Goal: Task Accomplishment & Management: Use online tool/utility

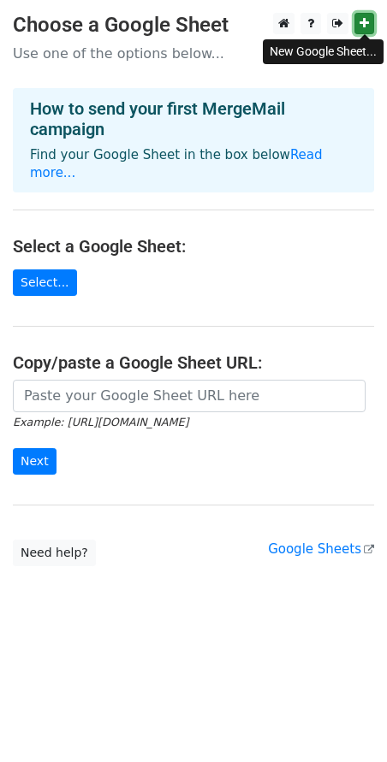
click at [366, 23] on icon at bounding box center [363, 23] width 9 height 12
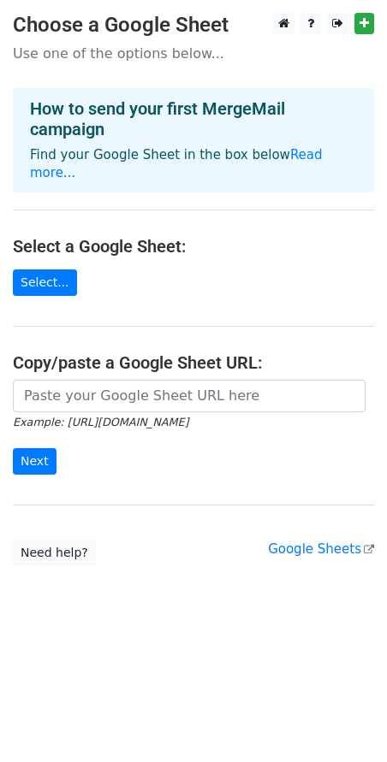
click at [161, 245] on main "Choose a Google Sheet Use one of the options below... How to send your first Me…" at bounding box center [193, 290] width 387 height 554
click at [64, 269] on link "Select..." at bounding box center [45, 282] width 64 height 27
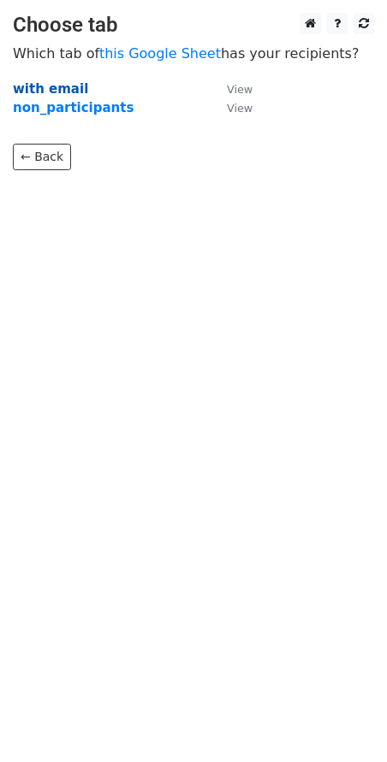
click at [59, 90] on strong "with email" at bounding box center [50, 88] width 75 height 15
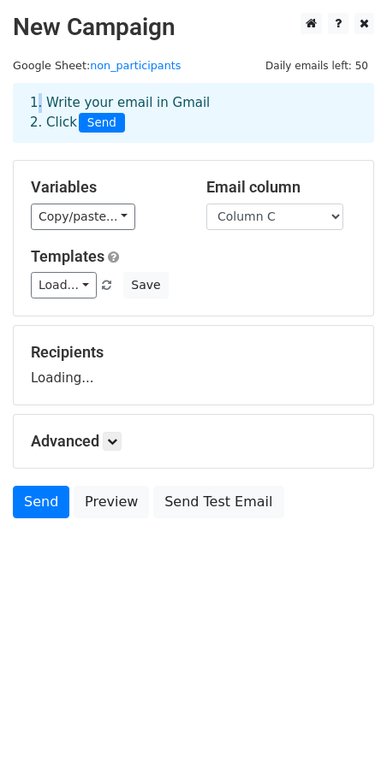
drag, startPoint x: 0, startPoint y: 0, endPoint x: 62, endPoint y: 87, distance: 107.3
click at [62, 87] on div "1. Write your email in Gmail 2. Click Send" at bounding box center [193, 113] width 361 height 60
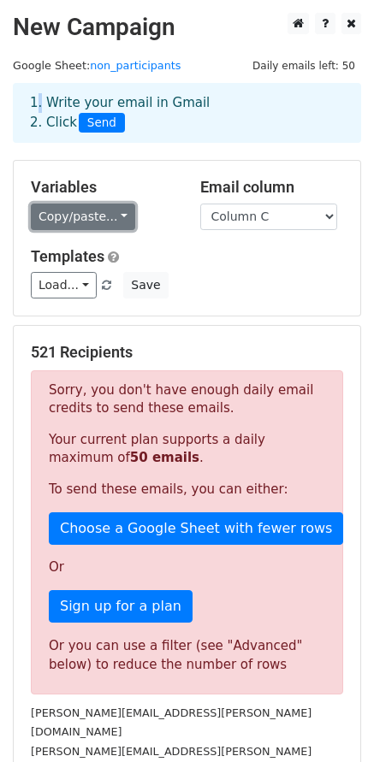
click at [110, 209] on link "Copy/paste..." at bounding box center [83, 217] width 104 height 27
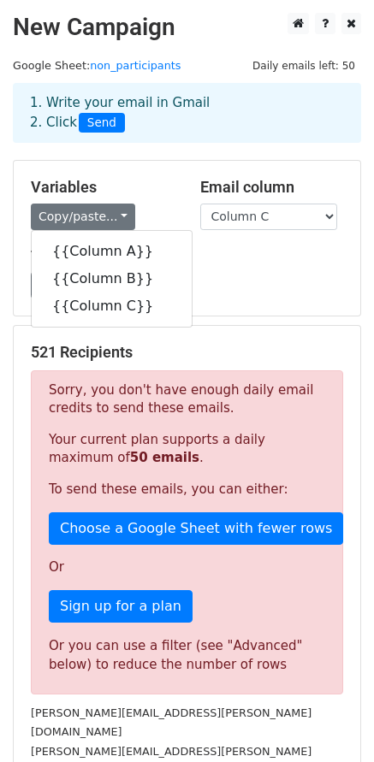
click at [240, 257] on h5 "Templates" at bounding box center [187, 256] width 312 height 19
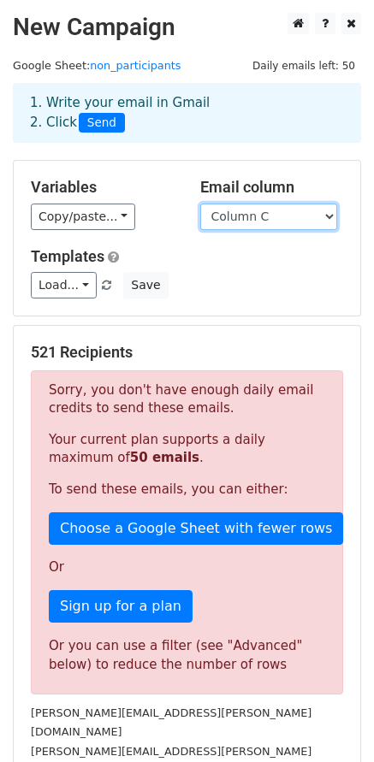
click at [248, 216] on select "Column A Column B Column C" at bounding box center [268, 217] width 137 height 27
click at [189, 262] on div "Templates Load... No templates saved Save" at bounding box center [187, 273] width 338 height 52
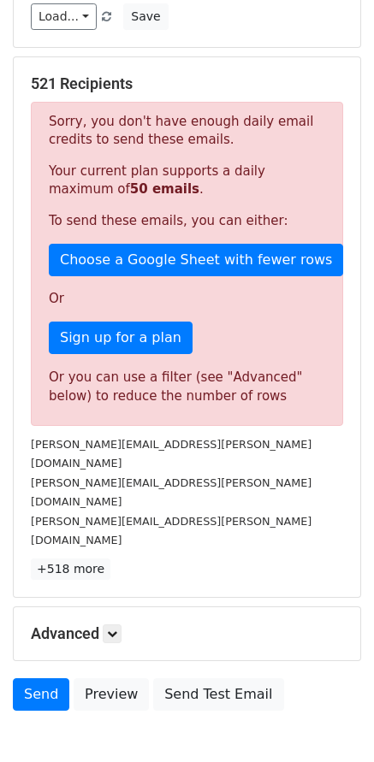
scroll to position [280, 0]
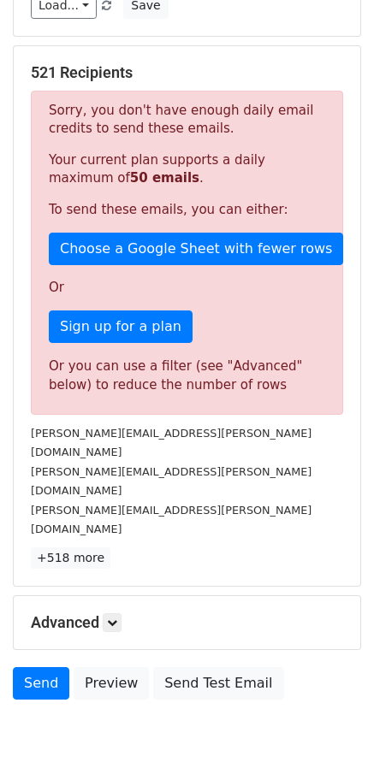
drag, startPoint x: 364, startPoint y: 618, endPoint x: 355, endPoint y: 593, distance: 26.5
click at [364, 667] on div "Send Preview Send Test Email" at bounding box center [187, 687] width 374 height 41
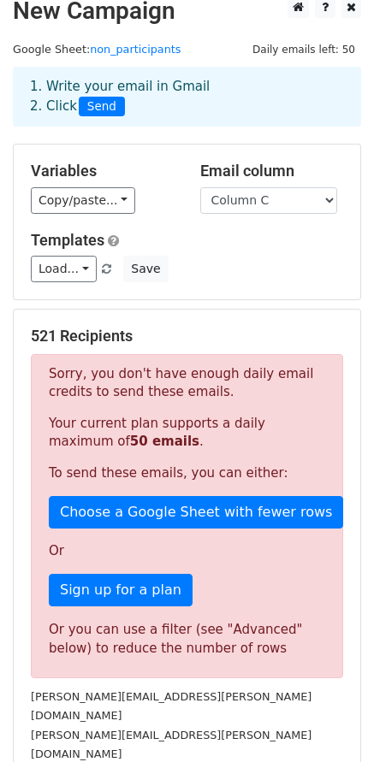
scroll to position [0, 0]
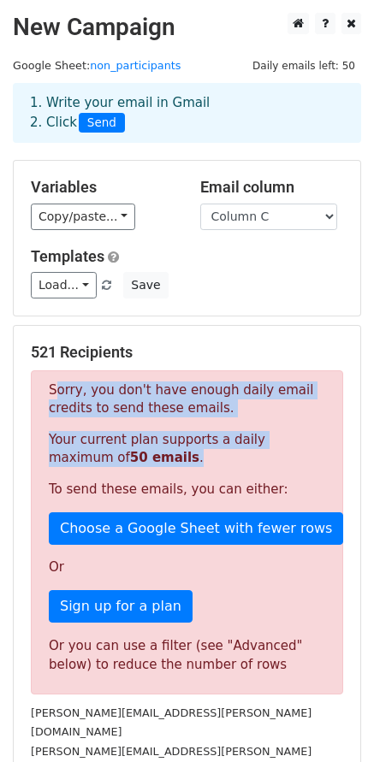
drag, startPoint x: 62, startPoint y: 388, endPoint x: 165, endPoint y: 443, distance: 116.3
click at [165, 443] on div "Sorry, you don't have enough daily email credits to send these emails. Your cur…" at bounding box center [187, 532] width 312 height 324
click at [165, 443] on p "Your current plan supports a daily maximum of 50 emails ." at bounding box center [187, 449] width 276 height 36
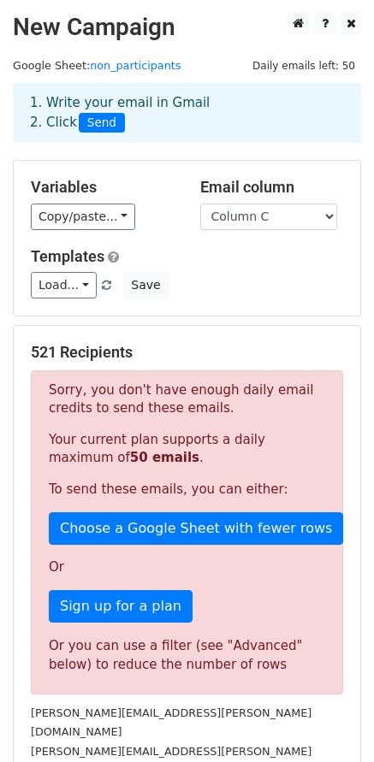
scroll to position [280, 0]
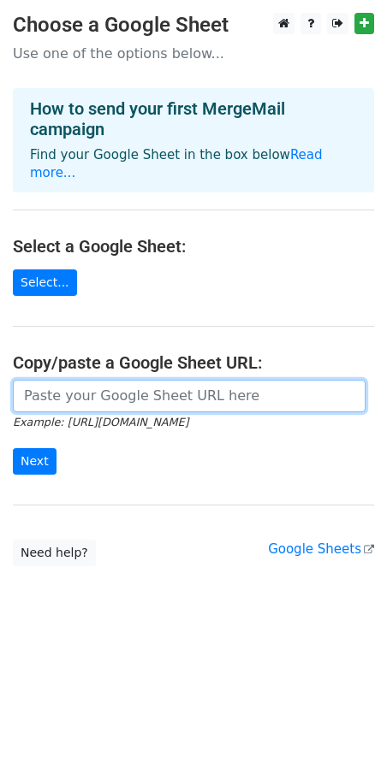
click at [163, 380] on input "url" at bounding box center [189, 396] width 352 height 33
paste input "https://mailsuite.com/en/features/mail-merge"
type input "https://mailsuite.com/en/features/mail-merge"
paste input "https://docs.google.com/spreadsheets/d/12jvGZ_8BklFCt5ligPjn5tdo6ly37kYPyJxjd1f…"
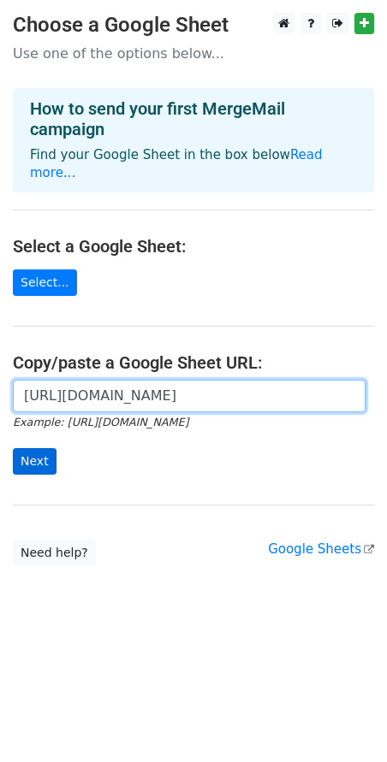
type input "https://docs.google.com/spreadsheets/d/12jvGZ_8BklFCt5ligPjn5tdo6ly37kYPyJxjd1f…"
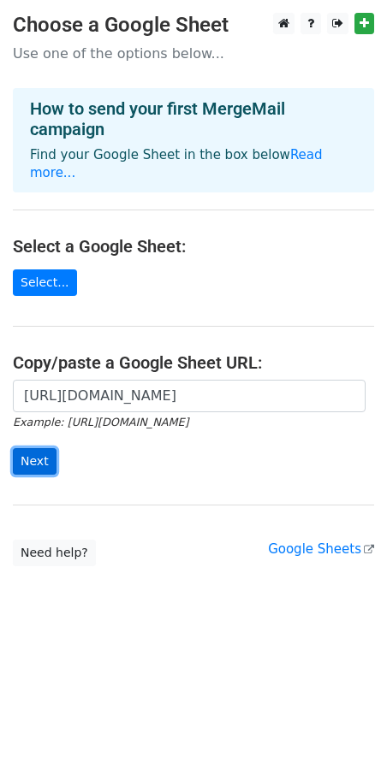
scroll to position [0, 0]
click at [44, 448] on input "Next" at bounding box center [35, 461] width 44 height 27
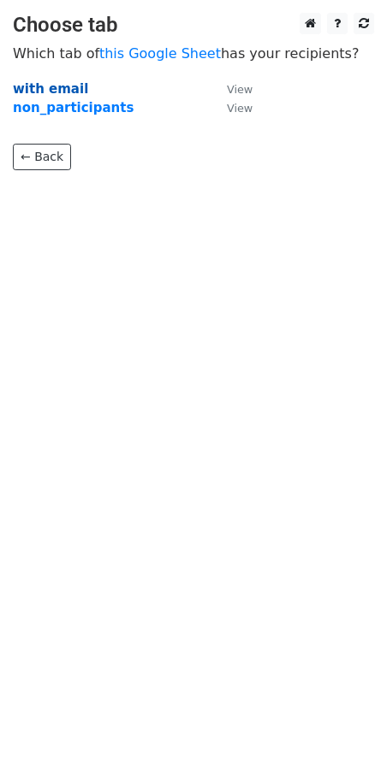
click at [58, 92] on strong "with email" at bounding box center [50, 88] width 75 height 15
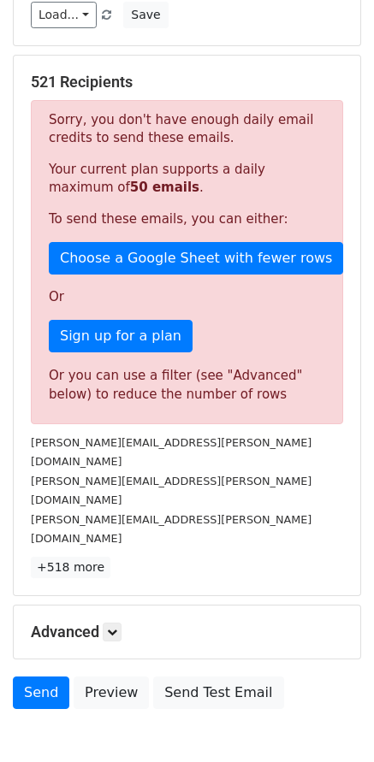
scroll to position [280, 0]
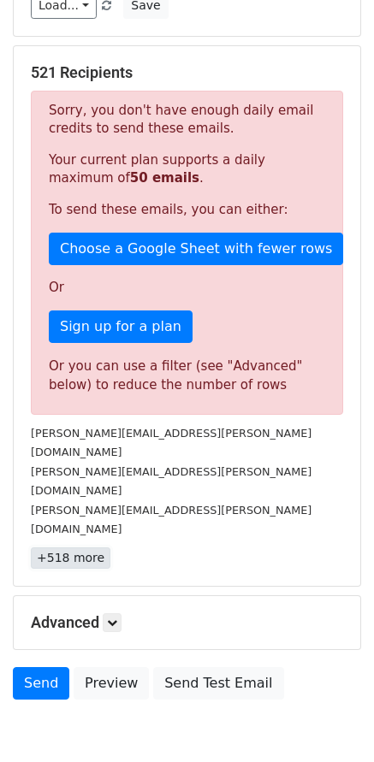
click at [92, 548] on link "+518 more" at bounding box center [71, 558] width 80 height 21
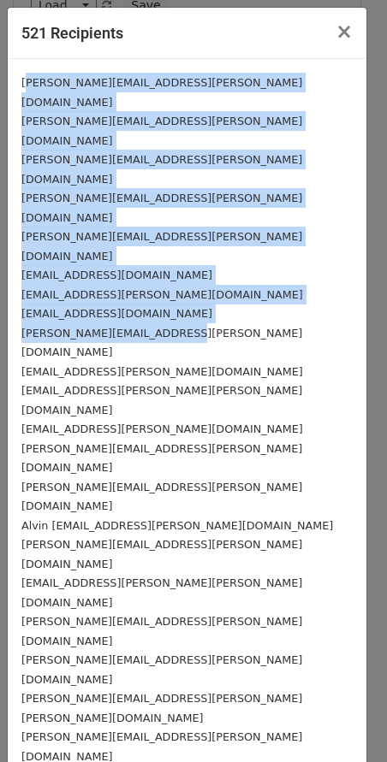
drag, startPoint x: 24, startPoint y: 79, endPoint x: 244, endPoint y: 225, distance: 264.1
click at [244, 323] on div "[PERSON_NAME][EMAIL_ADDRESS][PERSON_NAME][DOMAIN_NAME]" at bounding box center [186, 342] width 331 height 38
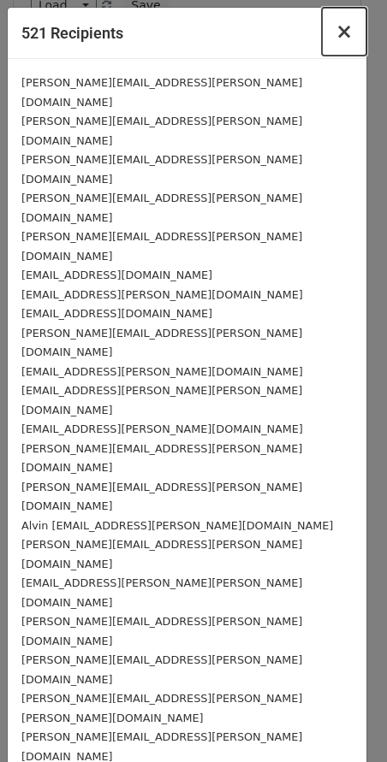
click at [335, 26] on span "×" at bounding box center [343, 32] width 17 height 24
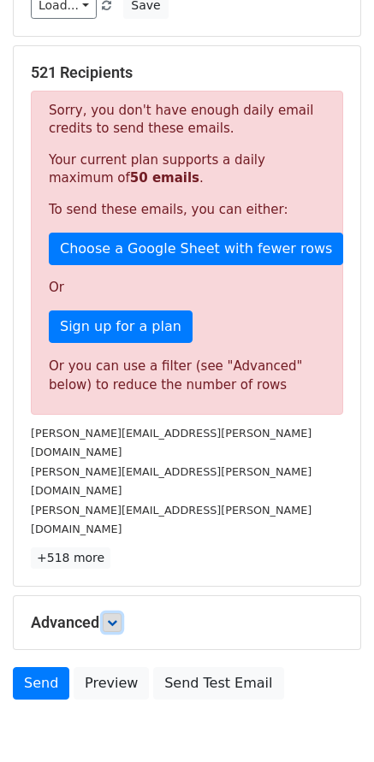
click at [109, 613] on link at bounding box center [112, 622] width 19 height 19
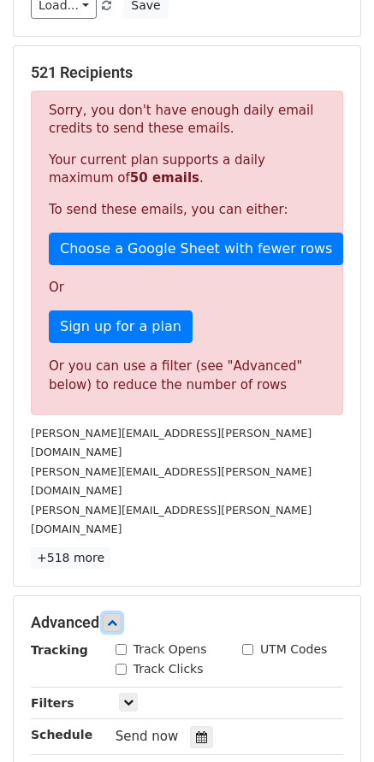
click at [109, 613] on link at bounding box center [112, 622] width 19 height 19
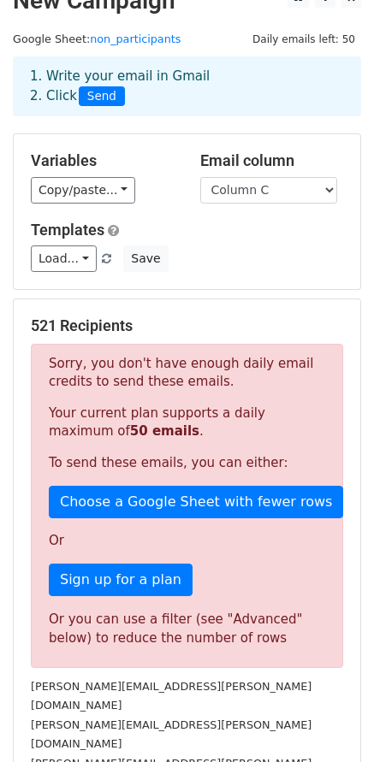
scroll to position [0, 0]
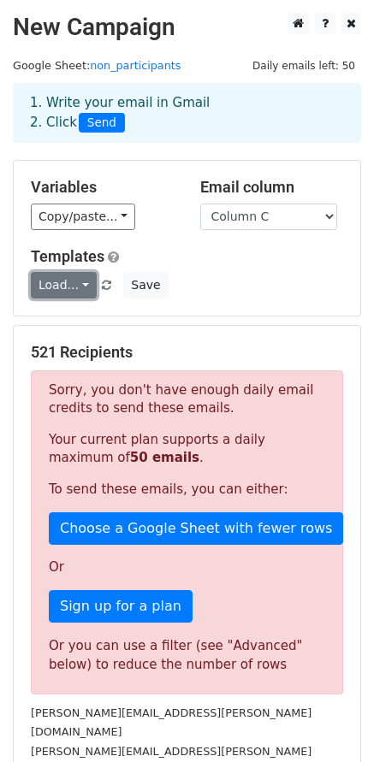
click at [69, 282] on link "Load..." at bounding box center [64, 285] width 66 height 27
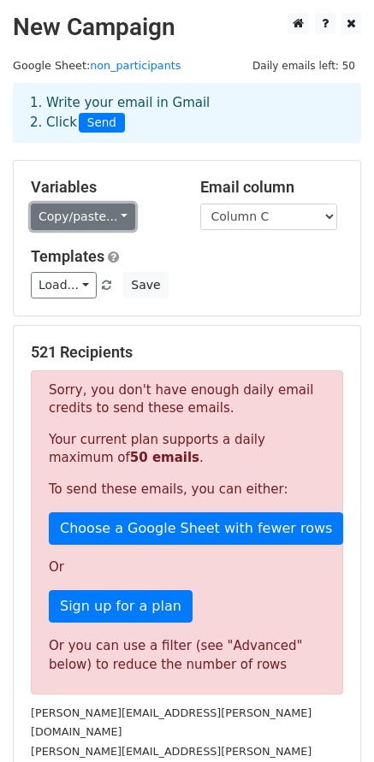
click at [100, 204] on link "Copy/paste..." at bounding box center [83, 217] width 104 height 27
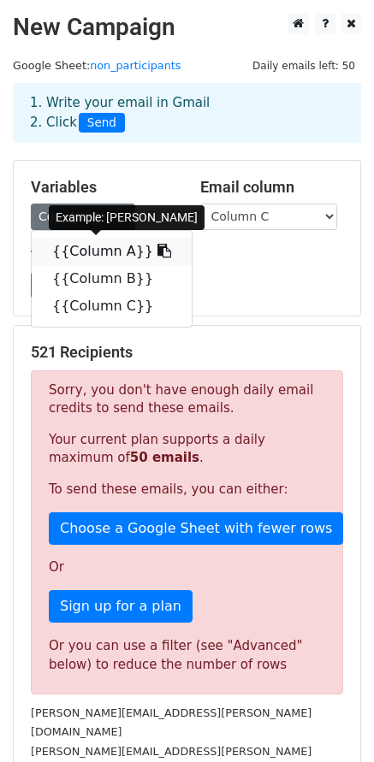
click at [108, 246] on link "{{Column A}}" at bounding box center [112, 251] width 160 height 27
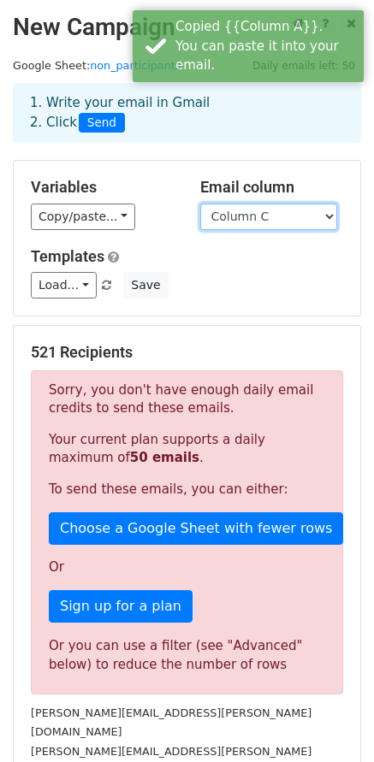
click at [291, 204] on select "Column A Column B Column C" at bounding box center [268, 217] width 137 height 27
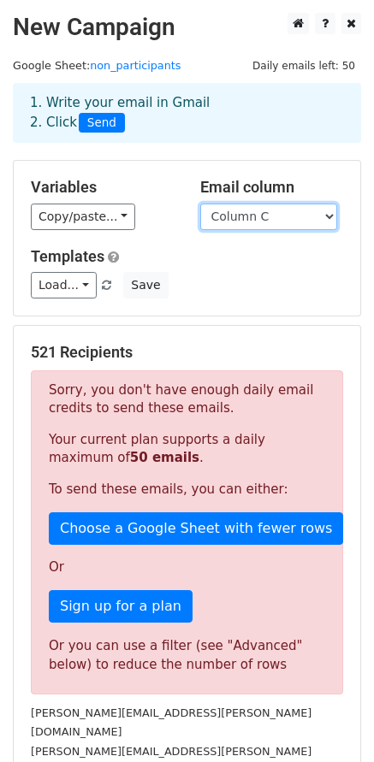
scroll to position [280, 0]
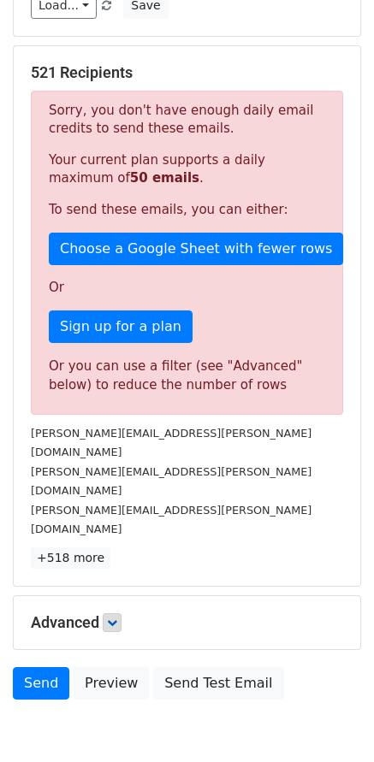
drag, startPoint x: 92, startPoint y: 530, endPoint x: 115, endPoint y: 540, distance: 24.5
click at [92, 596] on div "Advanced Tracking Track Opens UTM Codes Track Clicks Filters Only include sprea…" at bounding box center [187, 622] width 346 height 53
click at [115, 618] on icon at bounding box center [112, 623] width 10 height 10
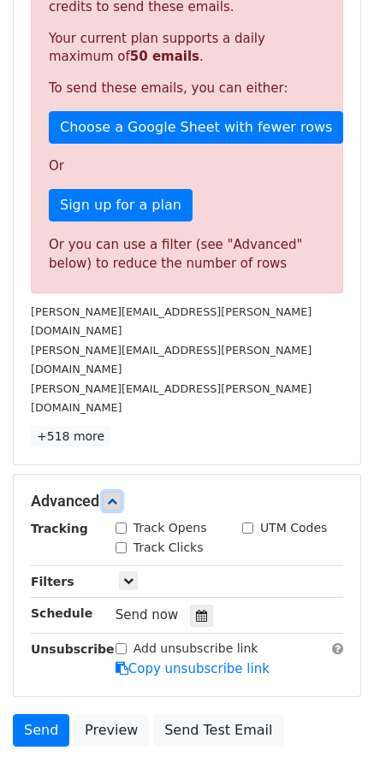
scroll to position [447, 0]
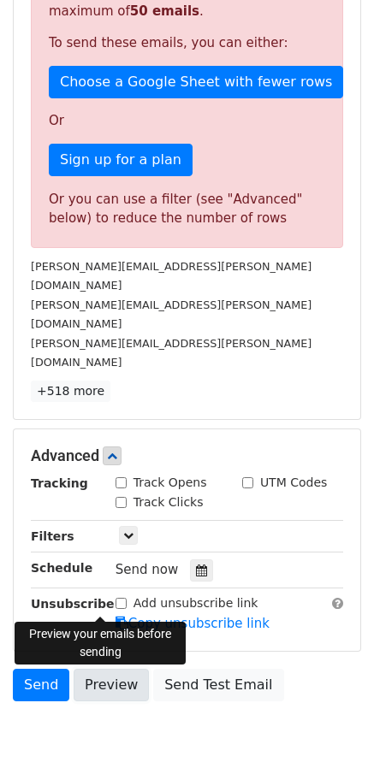
click at [115, 669] on link "Preview" at bounding box center [111, 685] width 75 height 33
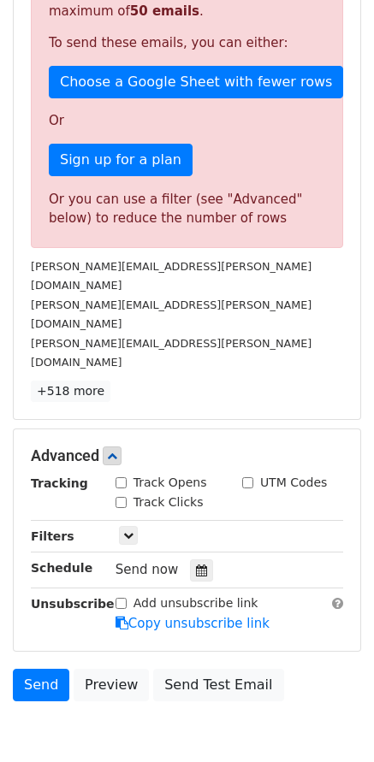
scroll to position [0, 0]
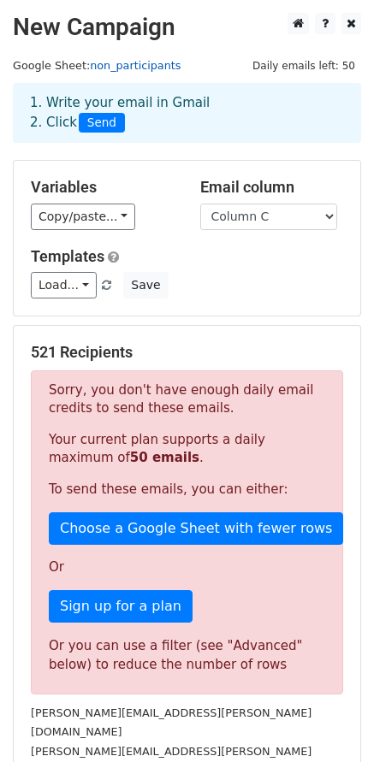
click at [142, 68] on link "non_participants" at bounding box center [135, 65] width 91 height 13
